Goal: Transaction & Acquisition: Purchase product/service

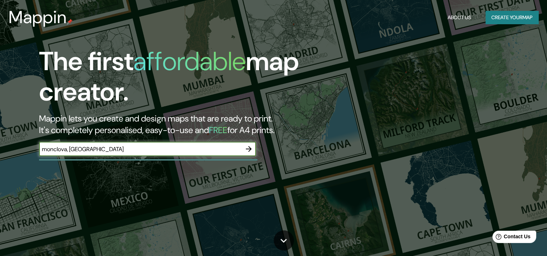
type input "monclova, [GEOGRAPHIC_DATA]"
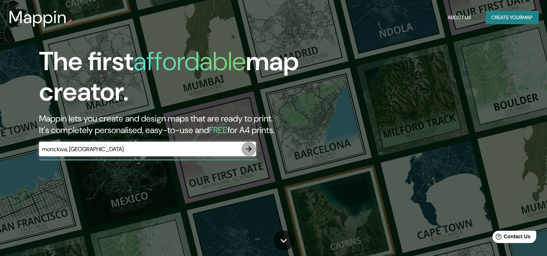
click at [249, 148] on icon "button" at bounding box center [249, 149] width 9 height 9
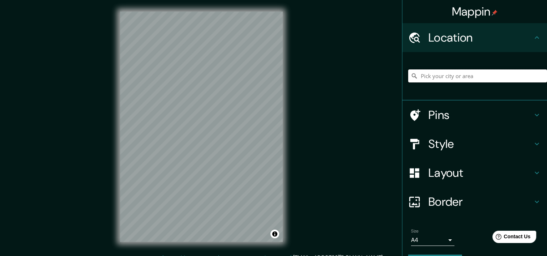
click at [431, 81] on input "Pick your city or area" at bounding box center [477, 75] width 139 height 13
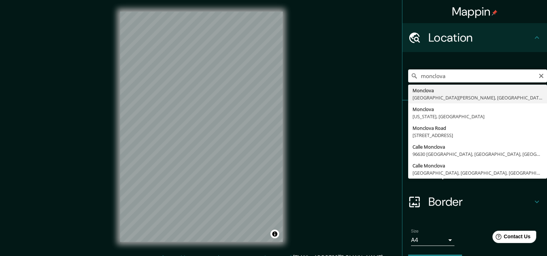
type input "Monclova, [GEOGRAPHIC_DATA][PERSON_NAME], [GEOGRAPHIC_DATA]"
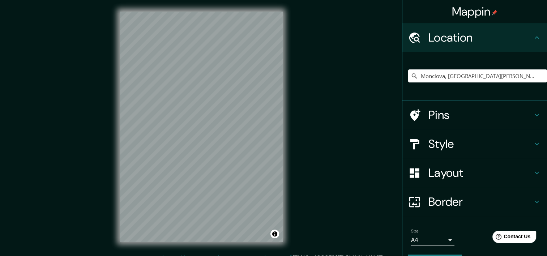
click at [480, 143] on h4 "Style" at bounding box center [481, 144] width 104 height 14
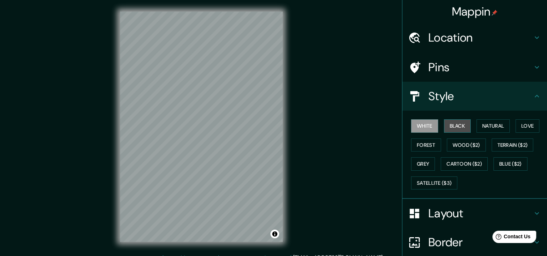
click at [451, 123] on button "Black" at bounding box center [457, 125] width 27 height 13
click at [412, 124] on button "White" at bounding box center [424, 125] width 27 height 13
click at [433, 181] on button "Satellite ($3)" at bounding box center [434, 183] width 46 height 13
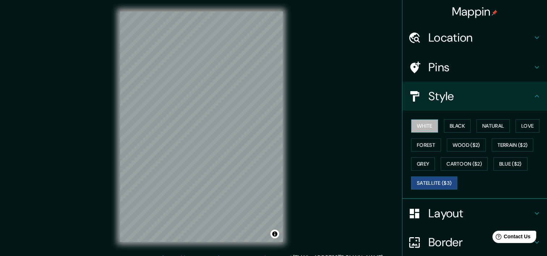
click at [421, 125] on button "White" at bounding box center [424, 125] width 27 height 13
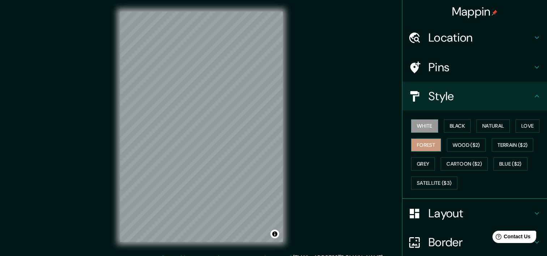
click at [418, 148] on button "Forest" at bounding box center [426, 145] width 30 height 13
click at [523, 121] on button "Love" at bounding box center [528, 125] width 24 height 13
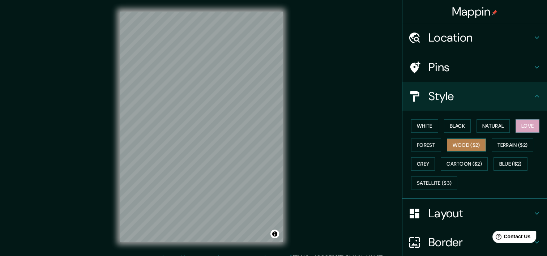
click at [461, 146] on button "Wood ($2)" at bounding box center [466, 145] width 39 height 13
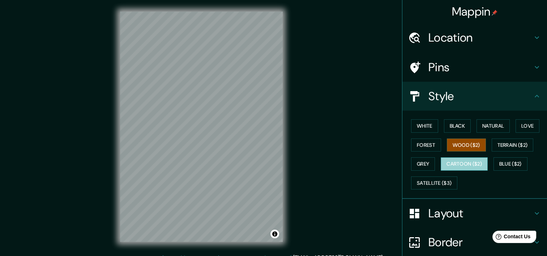
click at [468, 162] on button "Cartoon ($2)" at bounding box center [464, 163] width 47 height 13
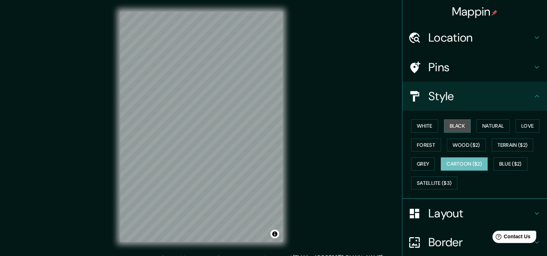
click at [463, 125] on button "Black" at bounding box center [457, 125] width 27 height 13
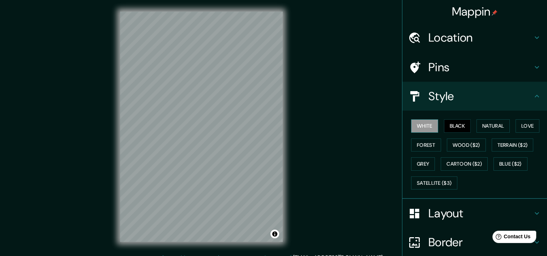
click at [425, 130] on button "White" at bounding box center [424, 125] width 27 height 13
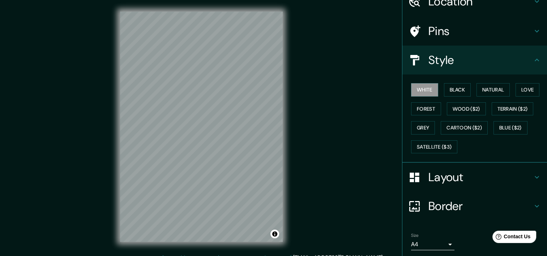
click at [451, 165] on div "Layout" at bounding box center [475, 177] width 145 height 29
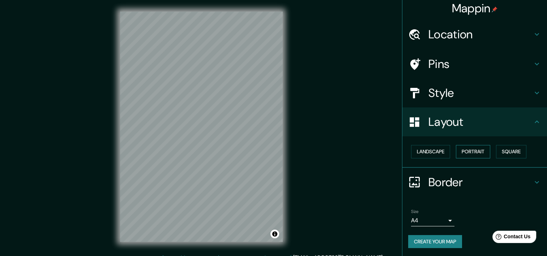
scroll to position [9, 0]
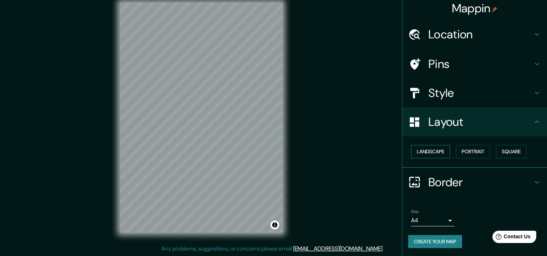
click at [423, 151] on button "Landscape" at bounding box center [430, 151] width 39 height 13
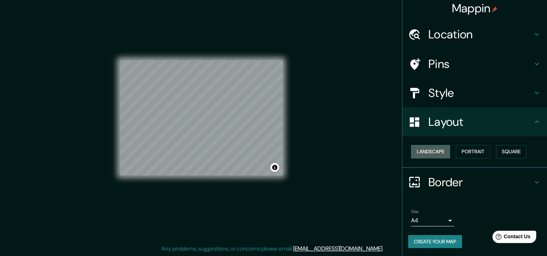
click at [423, 151] on button "Landscape" at bounding box center [430, 151] width 39 height 13
click at [467, 152] on button "Portrait" at bounding box center [473, 151] width 34 height 13
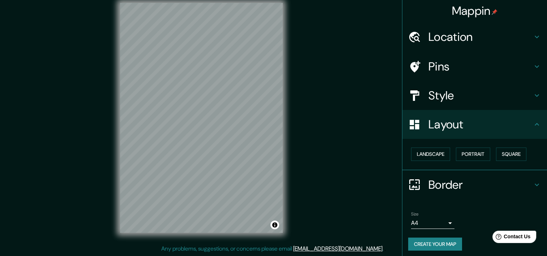
scroll to position [0, 0]
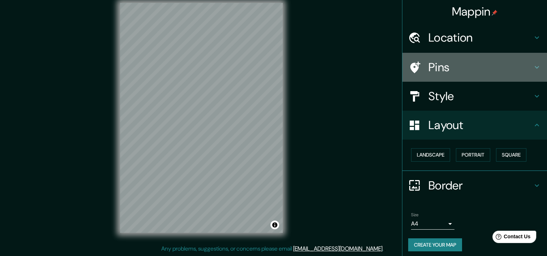
click at [448, 72] on h4 "Pins" at bounding box center [481, 67] width 104 height 14
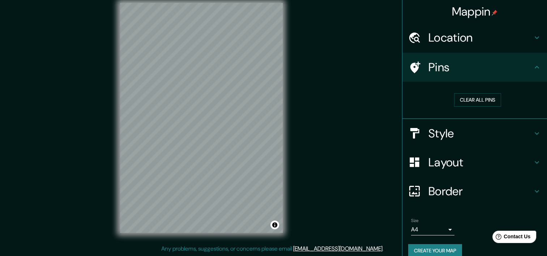
scroll to position [9, 0]
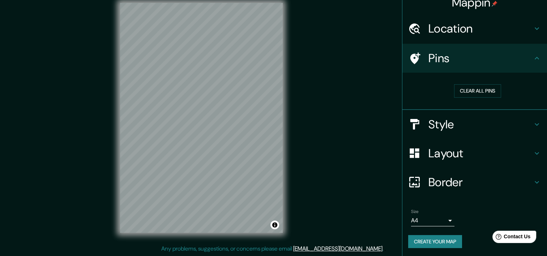
click at [431, 239] on button "Create your map" at bounding box center [435, 241] width 54 height 13
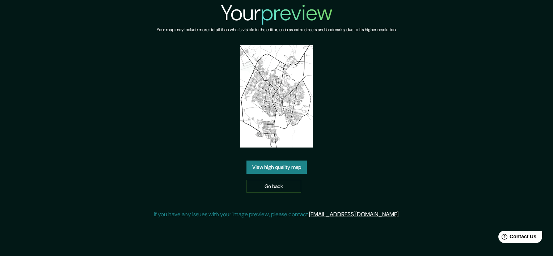
click at [328, 124] on div "Your preview Your map may include more detail than what's visible in the editor…" at bounding box center [277, 112] width 246 height 225
click at [289, 128] on img at bounding box center [276, 96] width 72 height 102
click at [282, 167] on link "View high quality map" at bounding box center [276, 167] width 60 height 13
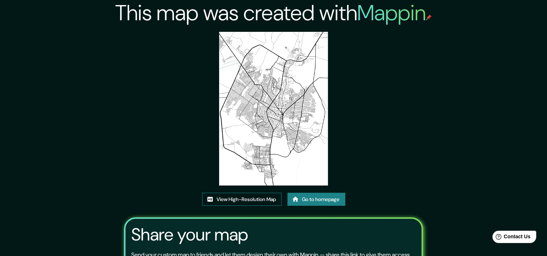
click at [246, 200] on link "View High-Resolution Map" at bounding box center [242, 199] width 80 height 13
